Goal: Task Accomplishment & Management: Manage account settings

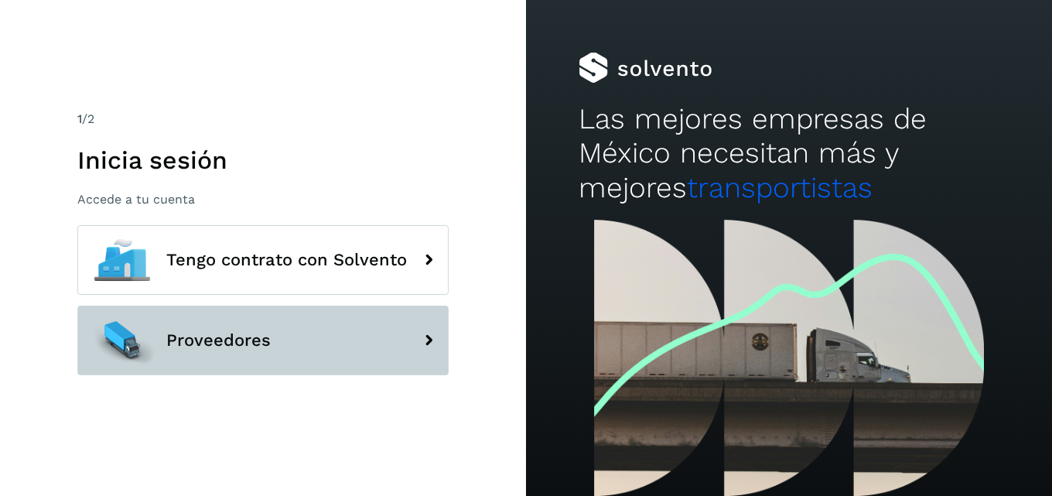
click at [253, 356] on button "Proveedores" at bounding box center [262, 341] width 371 height 70
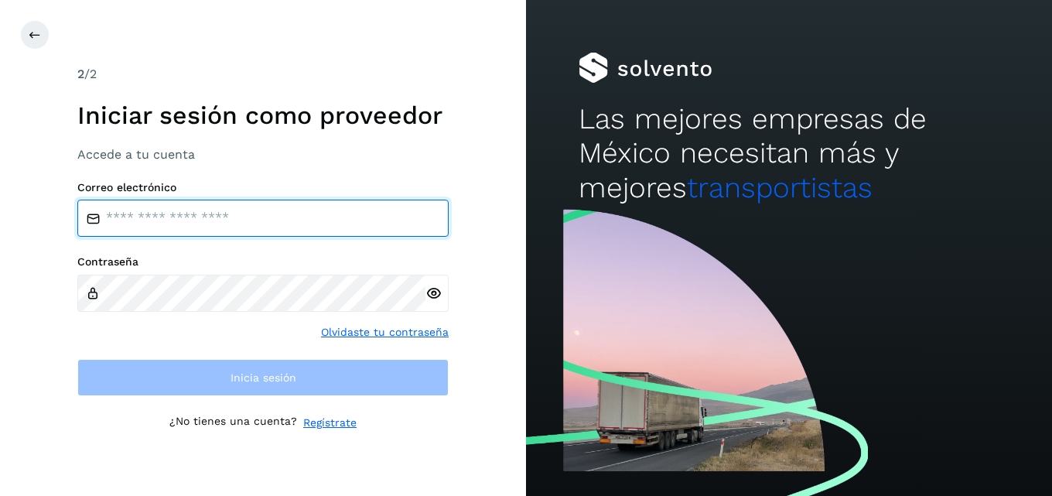
click at [119, 222] on input "email" at bounding box center [262, 218] width 371 height 37
type input "**********"
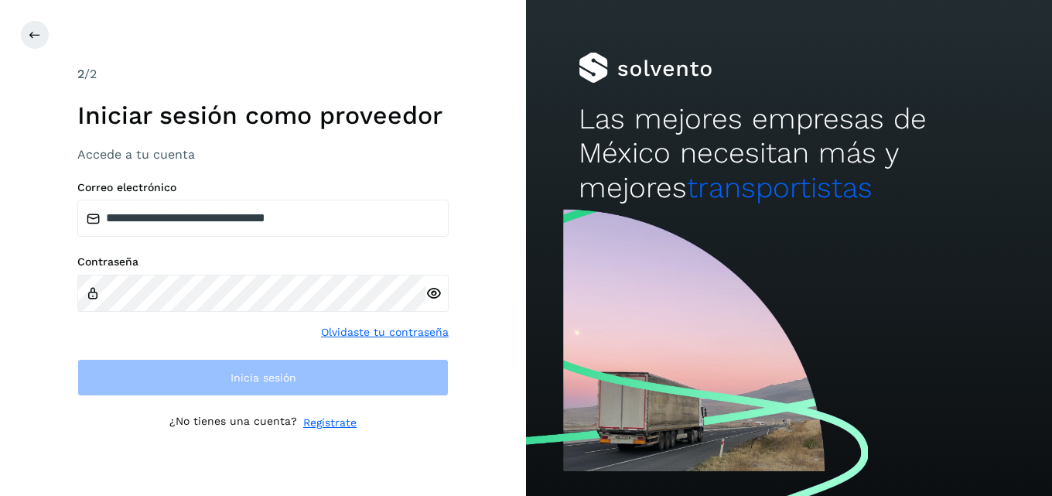
click at [438, 291] on icon at bounding box center [433, 293] width 16 height 16
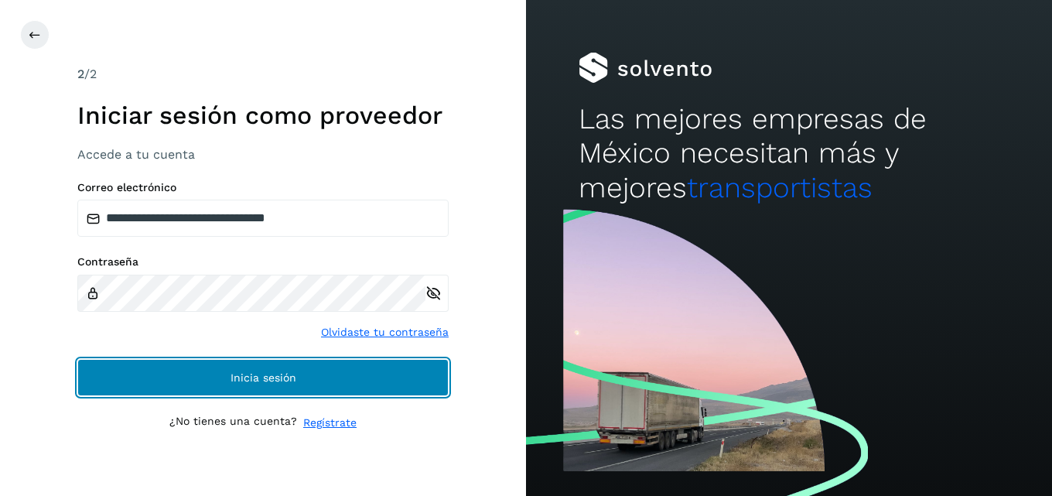
click at [299, 391] on button "Inicia sesión" at bounding box center [262, 377] width 371 height 37
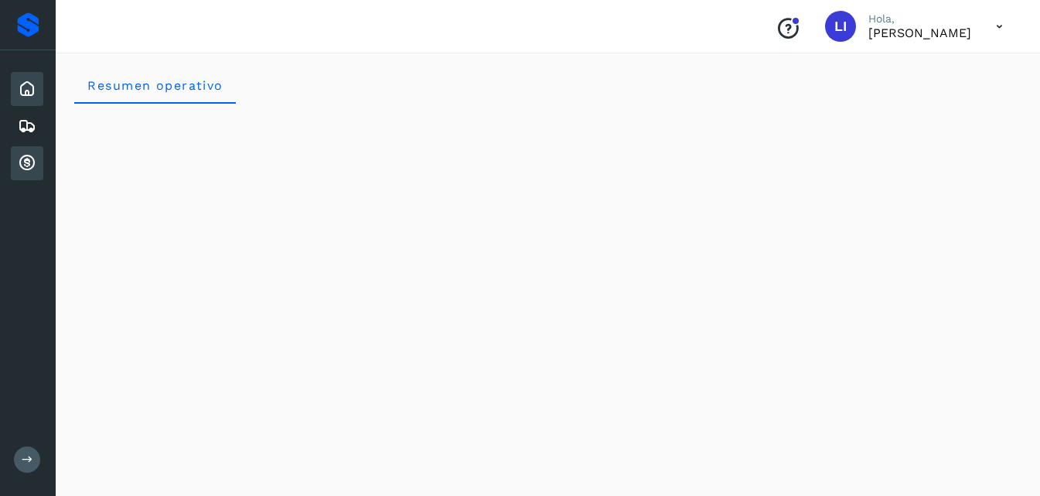
click at [27, 162] on icon at bounding box center [27, 163] width 19 height 19
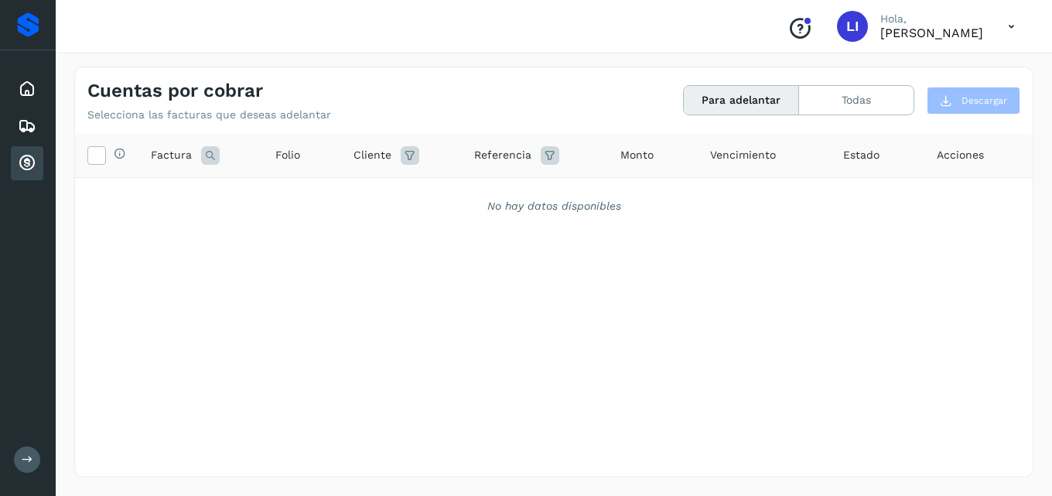
click at [758, 91] on button "Para adelantar" at bounding box center [741, 100] width 115 height 29
click at [862, 93] on button "Todas" at bounding box center [856, 100] width 114 height 29
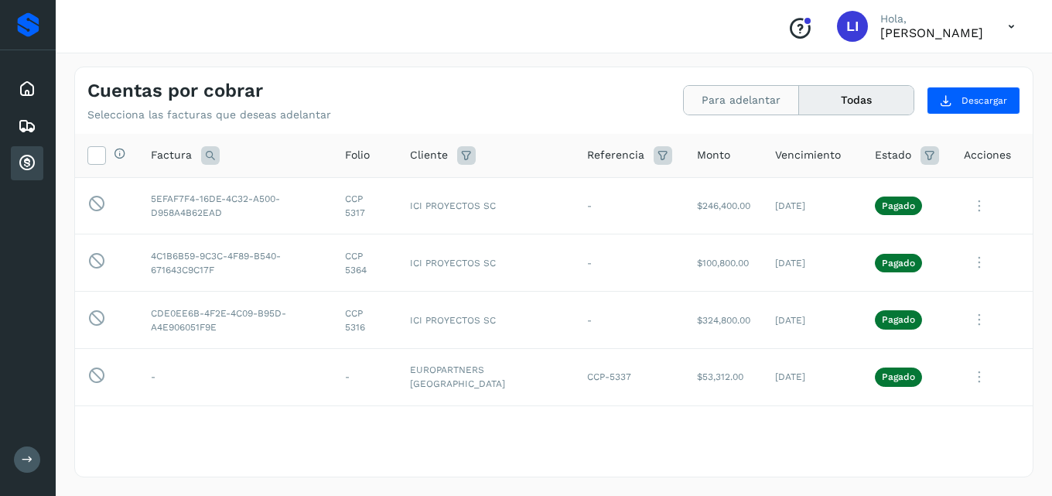
click at [761, 94] on button "Para adelantar" at bounding box center [741, 100] width 115 height 29
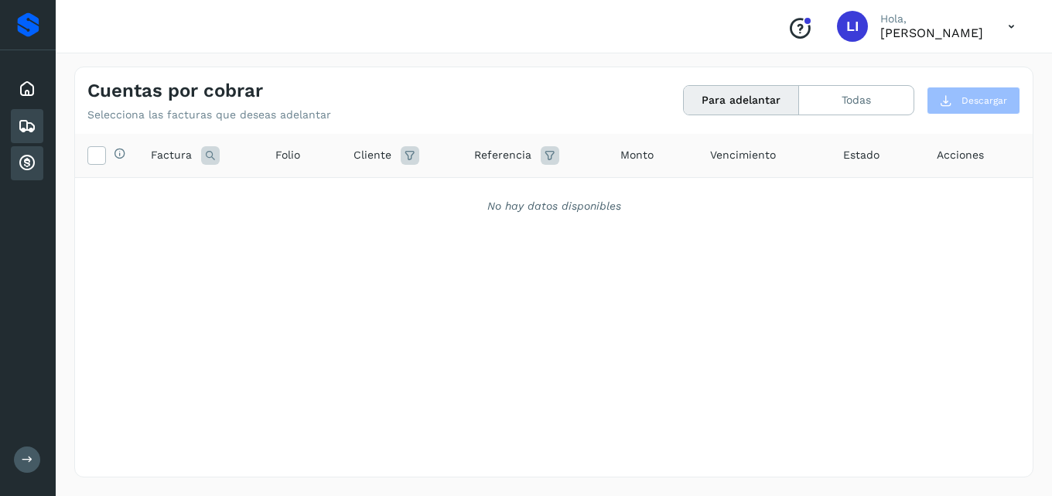
click at [31, 123] on icon at bounding box center [27, 126] width 19 height 19
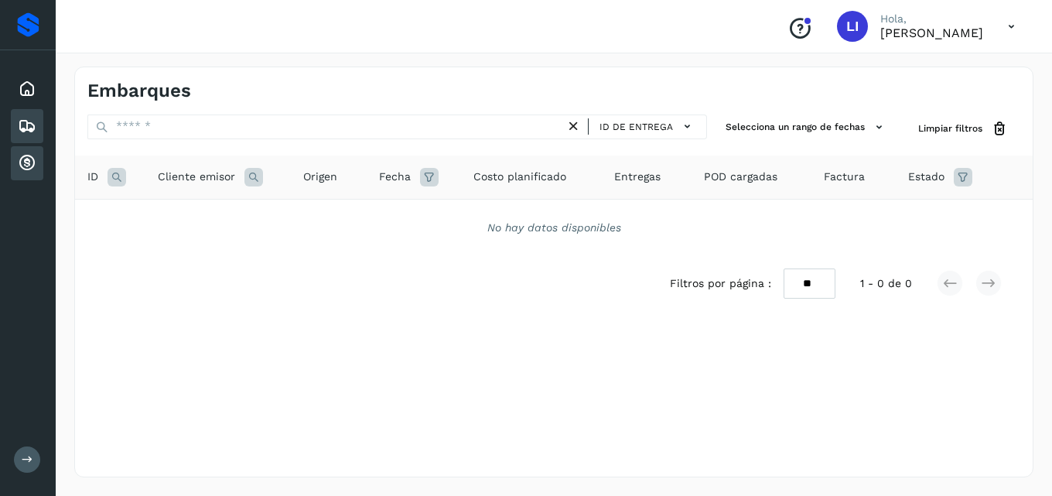
click at [21, 163] on icon at bounding box center [27, 163] width 19 height 19
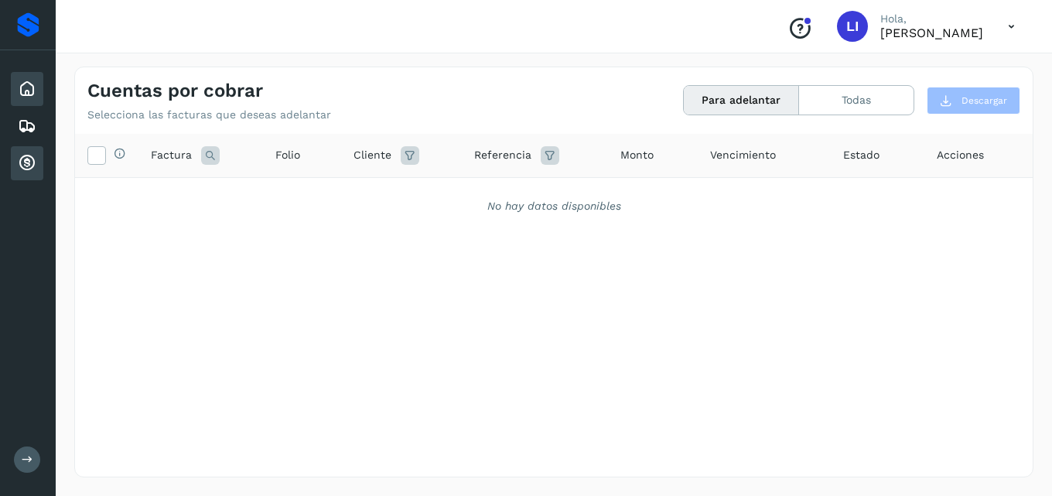
click at [31, 87] on icon at bounding box center [27, 89] width 19 height 19
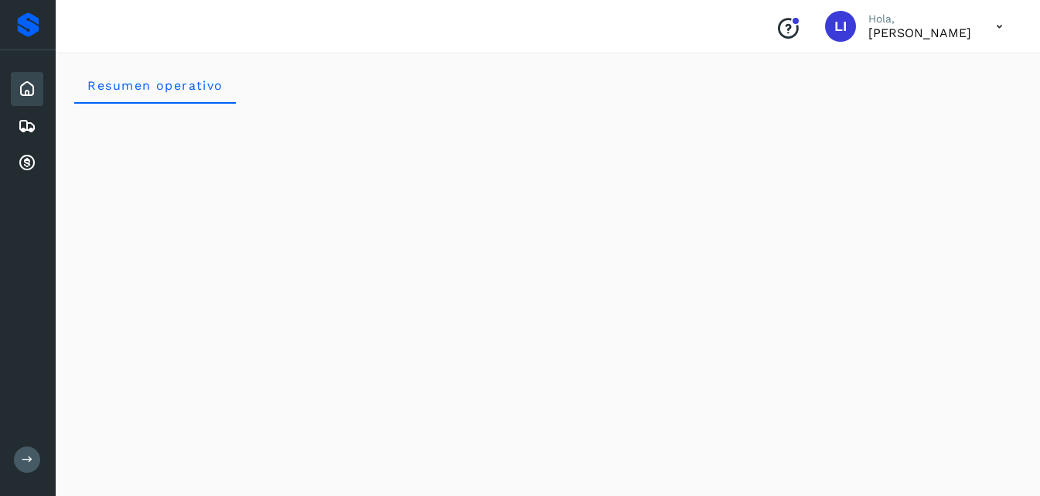
click at [25, 454] on icon at bounding box center [28, 459] width 12 height 12
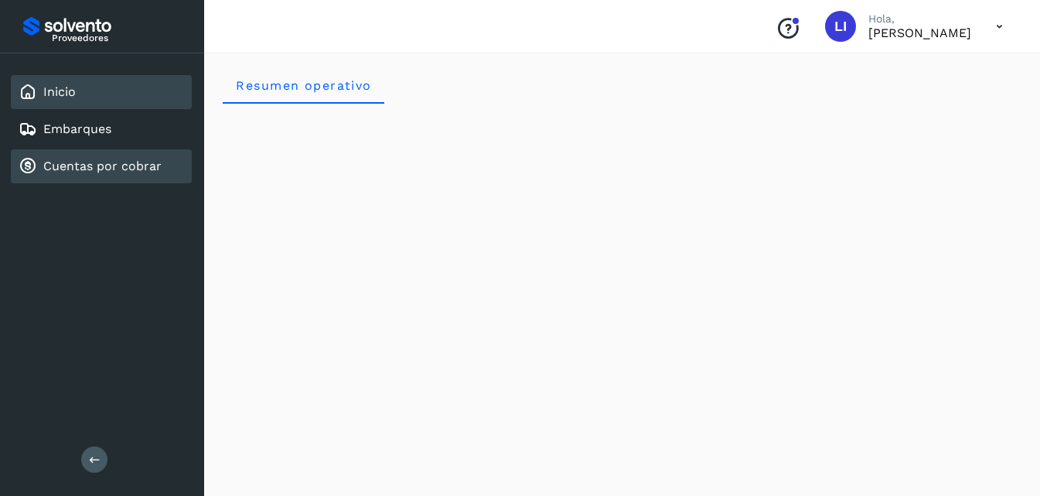
click at [58, 166] on link "Cuentas por cobrar" at bounding box center [102, 166] width 118 height 15
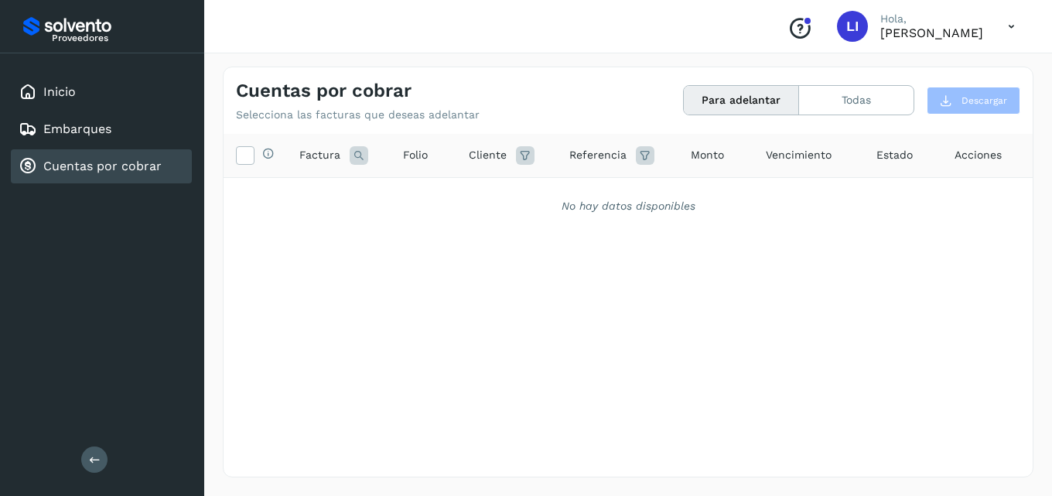
click at [1015, 29] on icon at bounding box center [1011, 27] width 32 height 32
click at [930, 65] on div "Cerrar sesión" at bounding box center [934, 69] width 184 height 29
